Goal: Information Seeking & Learning: Find specific fact

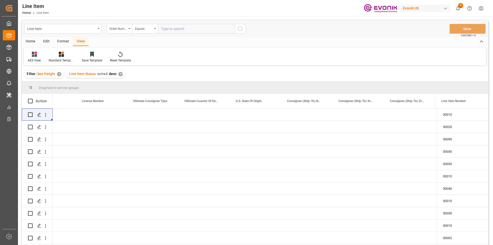
scroll to position [0, 578]
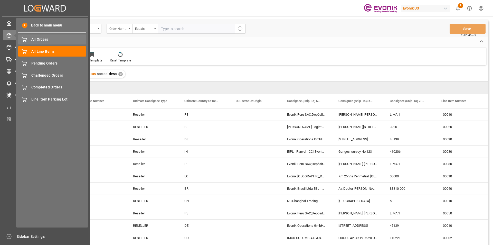
click at [36, 36] on div "All Orders All Orders" at bounding box center [52, 39] width 68 height 10
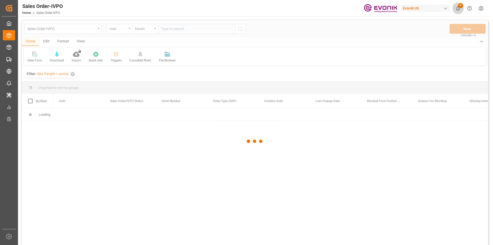
click at [460, 8] on icon "show 9 new notifications" at bounding box center [459, 8] width 4 height 4
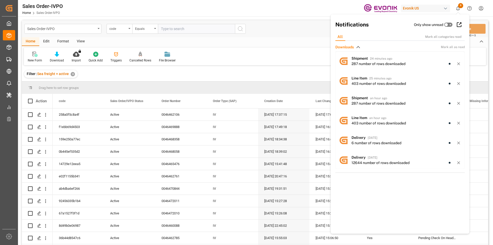
click at [350, 46] on span "Downloads" at bounding box center [345, 46] width 19 height 5
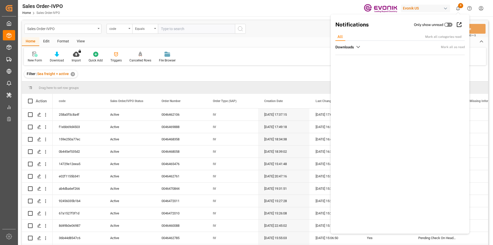
click at [350, 46] on span "Downloads" at bounding box center [345, 46] width 19 height 5
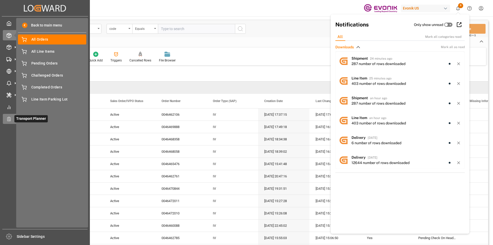
click at [7, 118] on icon at bounding box center [8, 118] width 5 height 5
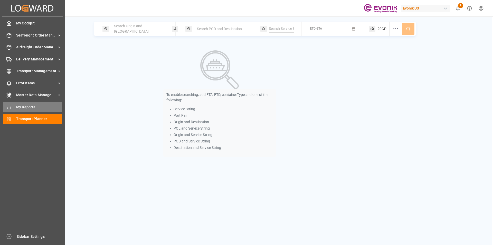
click at [12, 106] on div "My Reports My Reports" at bounding box center [32, 107] width 59 height 10
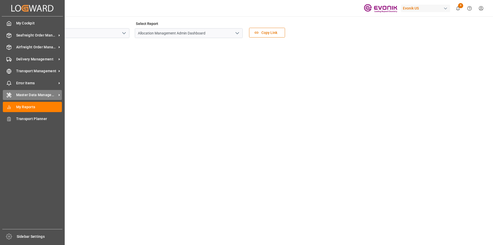
click at [11, 93] on icon at bounding box center [8, 95] width 5 height 5
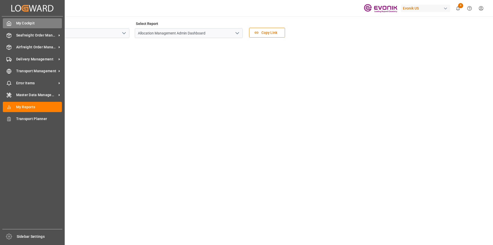
click at [12, 24] on div "My Cockpit My Cockpit" at bounding box center [32, 23] width 59 height 10
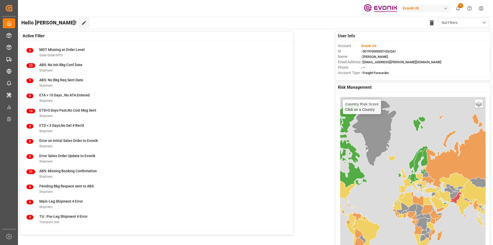
click at [466, 23] on button "Nal Filters" at bounding box center [463, 23] width 51 height 10
click at [442, 36] on div "Default" at bounding box center [459, 35] width 47 height 5
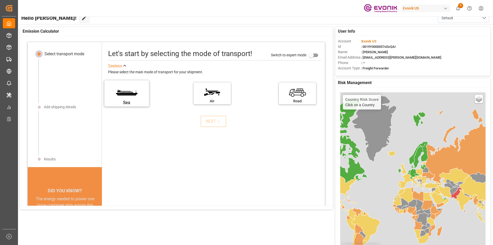
click at [131, 95] on label "Sea" at bounding box center [127, 92] width 39 height 22
click at [0, 0] on input "Sea" at bounding box center [0, 0] width 0 height 0
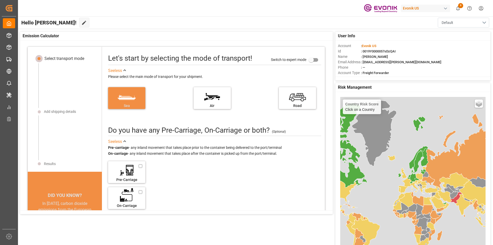
click at [459, 25] on button "Default" at bounding box center [463, 23] width 51 height 10
click at [459, 54] on div "Nal Filters" at bounding box center [464, 51] width 38 height 5
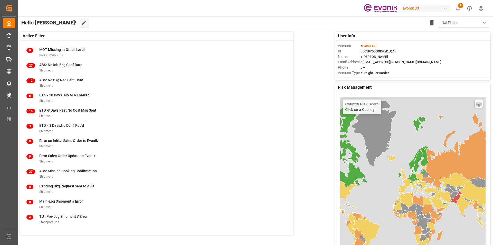
click at [455, 20] on span "Nal Filters" at bounding box center [450, 22] width 16 height 5
click at [457, 36] on div "Default" at bounding box center [459, 35] width 47 height 5
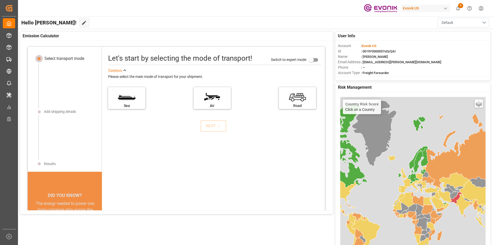
click at [461, 23] on button "Default" at bounding box center [463, 23] width 51 height 10
click at [451, 49] on div "Nal Filters" at bounding box center [464, 51] width 38 height 5
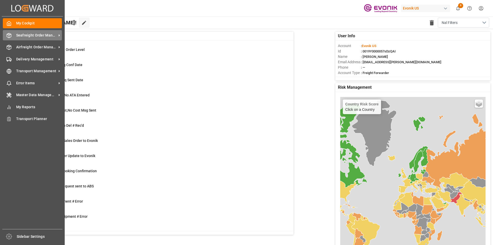
click at [11, 37] on icon at bounding box center [8, 35] width 5 height 5
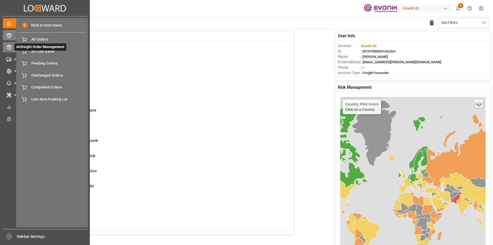
click at [14, 46] on span "Airfreight Order Management" at bounding box center [40, 46] width 52 height 7
click at [13, 47] on icon at bounding box center [15, 47] width 11 height 11
click at [10, 47] on icon at bounding box center [15, 47] width 11 height 11
click at [8, 58] on icon at bounding box center [8, 59] width 5 height 5
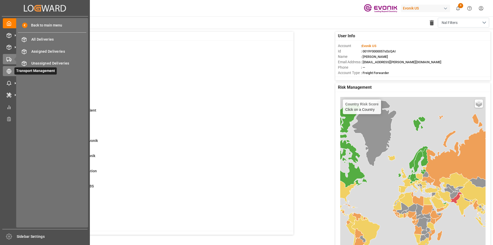
click at [11, 71] on icon at bounding box center [8, 71] width 5 height 5
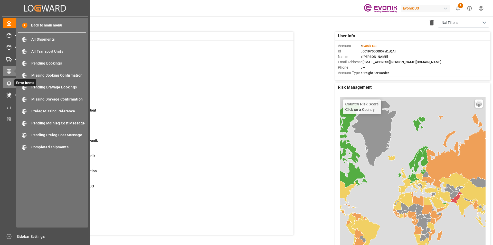
click at [8, 81] on icon at bounding box center [8, 83] width 5 height 5
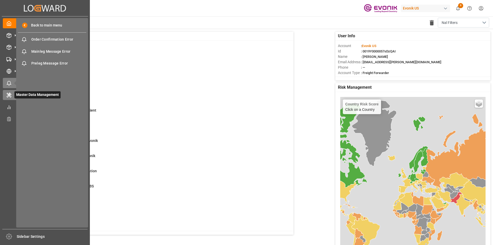
click at [6, 99] on div "Master Data Management Master Data Management" at bounding box center [45, 95] width 84 height 10
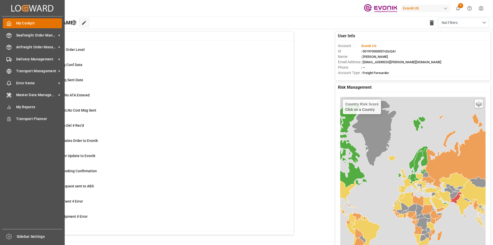
click at [8, 21] on icon at bounding box center [8, 23] width 5 height 5
click at [45, 23] on span "My Cockpit" at bounding box center [39, 23] width 46 height 5
click at [13, 6] on icon "Created by potrace 1.15, written by [PERSON_NAME] [DATE]-[DATE]" at bounding box center [32, 8] width 42 height 8
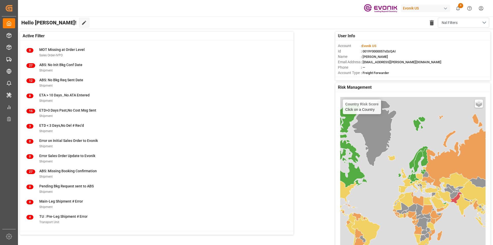
click at [461, 5] on span "9" at bounding box center [461, 5] width 5 height 5
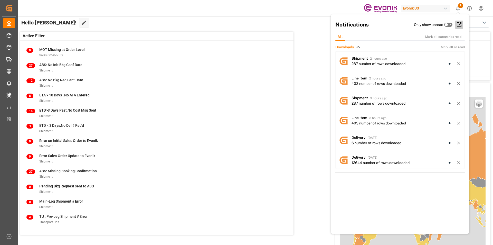
click at [458, 26] on div "Evonik US 9 Notifications Only show unread All Mark all categories read Downloa…" at bounding box center [255, 122] width 476 height 245
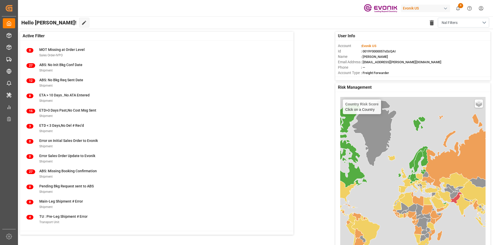
click at [459, 8] on icon "show 9 new notifications" at bounding box center [458, 8] width 5 height 5
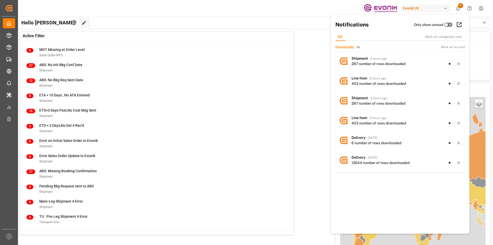
click at [446, 25] on icon at bounding box center [447, 25] width 4 height 4
click at [0, 0] on input "checkbox" at bounding box center [0, 0] width 0 height 0
click at [350, 46] on span "Downloads" at bounding box center [345, 46] width 19 height 5
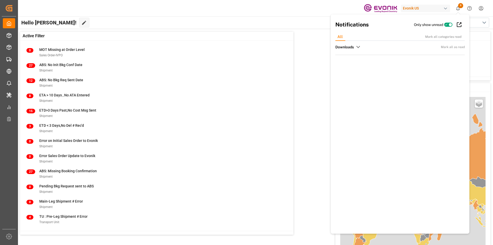
click at [350, 46] on span "Downloads" at bounding box center [345, 46] width 19 height 5
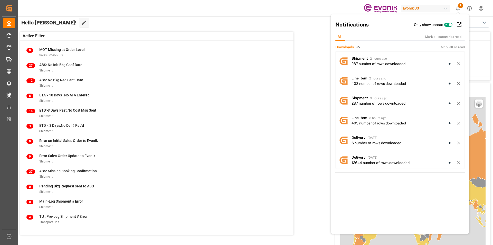
click at [445, 23] on icon at bounding box center [447, 25] width 4 height 4
click at [0, 0] on input "checkbox" at bounding box center [0, 0] width 0 height 0
click at [445, 8] on div "button" at bounding box center [445, 8] width 5 height 5
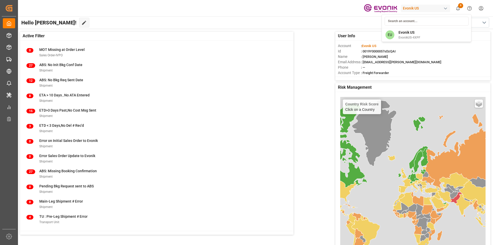
click at [469, 9] on html "Created by potrace 1.15, written by Peter Selinger 2001-2017 Created by potrace…" at bounding box center [246, 122] width 493 height 245
click at [469, 9] on icon "Help Center" at bounding box center [469, 8] width 5 height 5
click at [482, 8] on html "Created by potrace 1.15, written by Peter Selinger 2001-2017 Created by potrace…" at bounding box center [246, 122] width 493 height 245
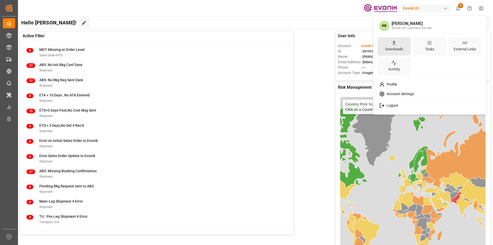
click at [393, 48] on div "Downloads" at bounding box center [395, 48] width 20 height 7
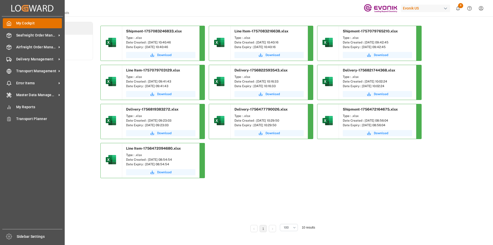
click at [36, 25] on span "My Cockpit" at bounding box center [39, 23] width 46 height 5
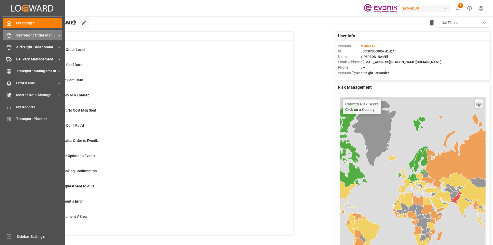
click at [22, 37] on span "Seafreight Order Management" at bounding box center [36, 35] width 41 height 5
click at [41, 36] on span "Seafreight Order Management" at bounding box center [36, 35] width 41 height 5
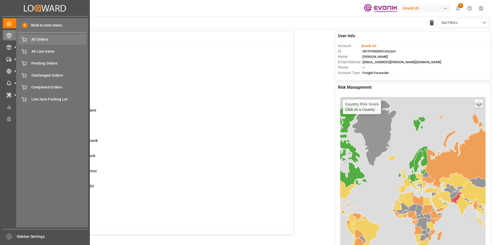
click at [47, 40] on span "All Orders" at bounding box center [58, 39] width 55 height 5
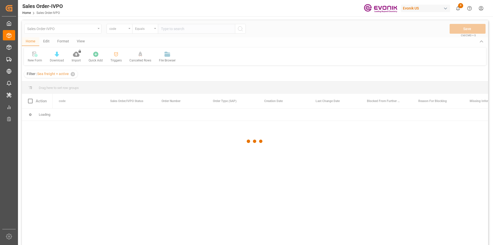
click at [73, 29] on div at bounding box center [255, 141] width 467 height 242
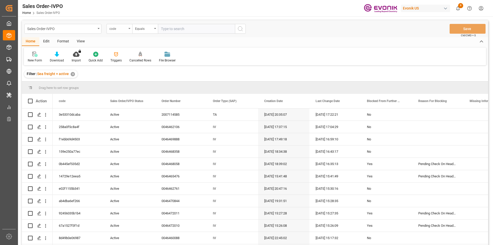
click at [127, 28] on div "code" at bounding box center [117, 28] width 17 height 6
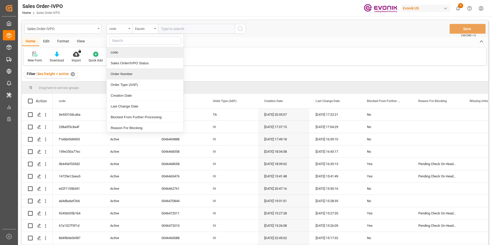
click at [131, 75] on div "Order Number" at bounding box center [145, 74] width 77 height 11
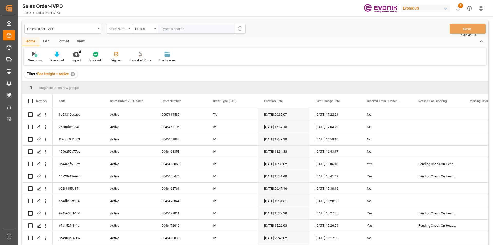
click at [183, 31] on input "text" at bounding box center [196, 29] width 77 height 10
paste input "250905000180"
click at [180, 31] on input "250905000180" at bounding box center [196, 29] width 77 height 10
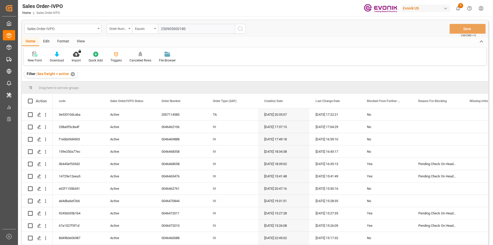
paste input "0046462520"
type input "0046462520"
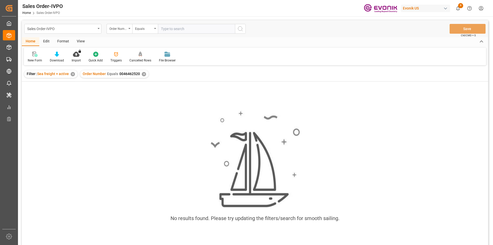
click at [142, 74] on div "✕" at bounding box center [144, 74] width 4 height 4
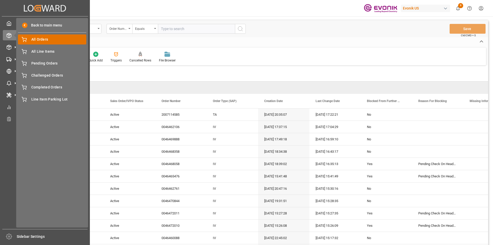
click at [47, 42] on div "All Orders All Orders" at bounding box center [52, 39] width 68 height 10
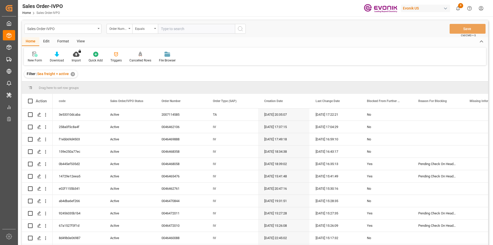
click at [177, 29] on input "text" at bounding box center [196, 29] width 77 height 10
paste input "0046462520"
type input "0046462520"
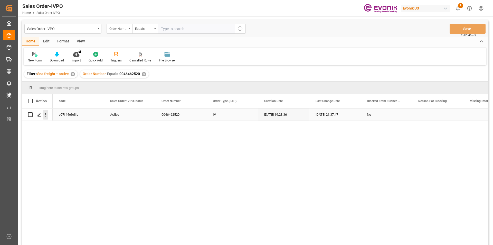
click at [46, 115] on icon "open menu" at bounding box center [45, 115] width 1 height 4
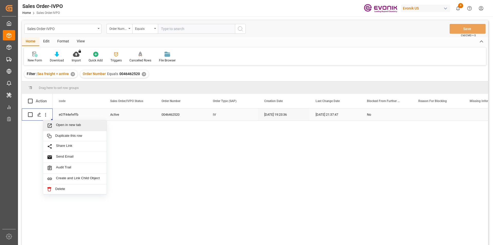
click at [80, 127] on span "Open in new tab" at bounding box center [79, 125] width 47 height 5
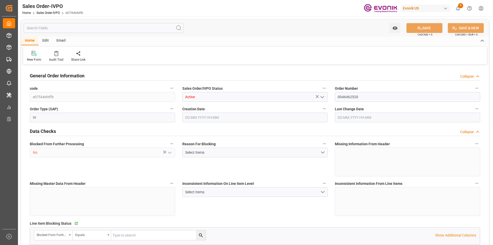
type input "BRITJ"
type input "0"
type input "2"
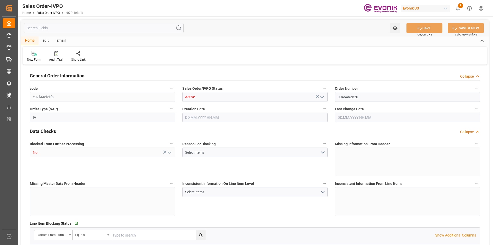
type input "31348"
type input "46.2"
type input "34000"
type input "60"
type input "[DATE] 19:23"
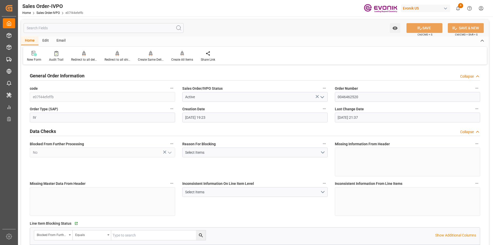
type input "[DATE] 21:37"
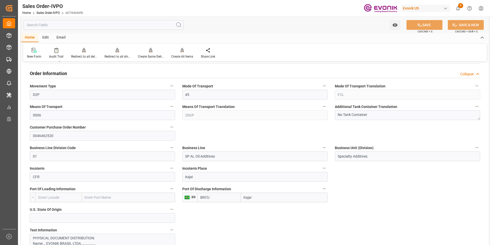
scroll to position [334, 0]
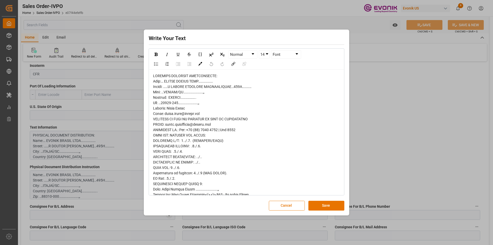
click at [205, 113] on div "rdw-editor" at bounding box center [246, 221] width 187 height 297
drag, startPoint x: 202, startPoint y: 113, endPoint x: 184, endPoint y: 111, distance: 18.8
click at [166, 113] on div "rdw-editor" at bounding box center [246, 221] width 187 height 297
drag, startPoint x: 186, startPoint y: 108, endPoint x: 168, endPoint y: 109, distance: 18.3
click at [168, 109] on div "rdw-editor" at bounding box center [246, 221] width 187 height 297
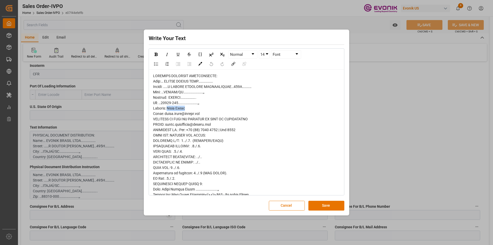
copy span "[PERSON_NAME]"
drag, startPoint x: 202, startPoint y: 80, endPoint x: 168, endPoint y: 82, distance: 34.2
click at [168, 82] on span "rdw-editor" at bounding box center [213, 222] width 120 height 296
copy span "EVONIK BRASIL LTDA"
drag, startPoint x: 228, startPoint y: 89, endPoint x: 236, endPoint y: 90, distance: 7.7
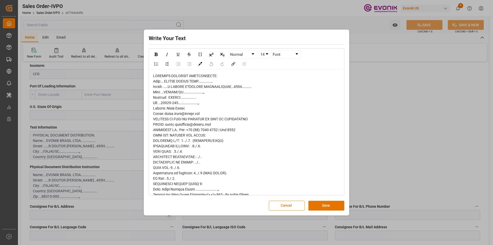
click at [232, 89] on div "rdw-editor" at bounding box center [246, 221] width 187 height 297
click at [242, 89] on div "rdw-editor" at bounding box center [246, 221] width 187 height 297
click at [243, 78] on div "rdw-editor" at bounding box center [246, 221] width 187 height 297
drag, startPoint x: 243, startPoint y: 86, endPoint x: 169, endPoint y: 89, distance: 74.6
click at [169, 89] on div "rdw-editor" at bounding box center [246, 221] width 187 height 297
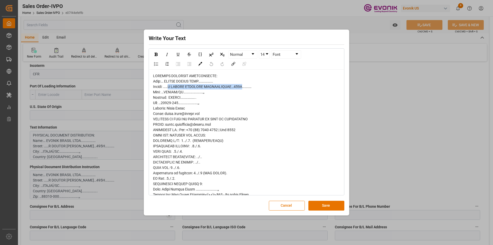
copy span "R DOUTOR [PERSON_NAME]…495H"
drag, startPoint x: 180, startPoint y: 104, endPoint x: 163, endPoint y: 105, distance: 17.0
click at [163, 105] on div "rdw-editor" at bounding box center [246, 221] width 187 height 297
copy span "88310-000"
drag, startPoint x: 179, startPoint y: 93, endPoint x: 163, endPoint y: 94, distance: 16.0
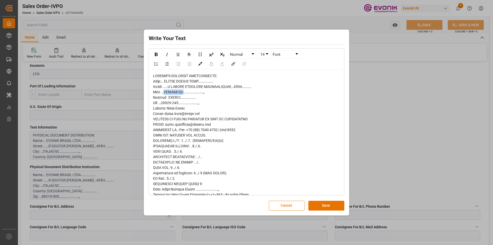
click at [163, 94] on span "rdw-editor" at bounding box center [213, 222] width 120 height 296
copy span "ITAJAÍ/SC"
drag, startPoint x: 203, startPoint y: 113, endPoint x: 166, endPoint y: 116, distance: 37.1
click at [165, 116] on div "rdw-editor" at bounding box center [246, 221] width 187 height 297
copy span "[EMAIL_ADDRESS][DOMAIN_NAME]"
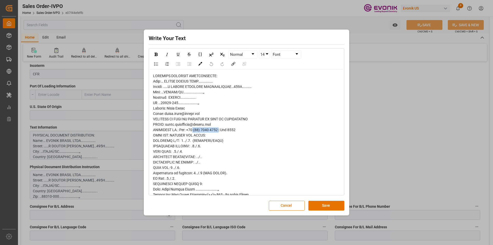
drag, startPoint x: 220, startPoint y: 130, endPoint x: 194, endPoint y: 132, distance: 25.7
click at [194, 132] on span "rdw-editor" at bounding box center [213, 222] width 120 height 296
copy span "[PHONE_NUMBER]"
click at [296, 208] on button "Cancel" at bounding box center [287, 206] width 36 height 10
